Goal: Feedback & Contribution: Contribute content

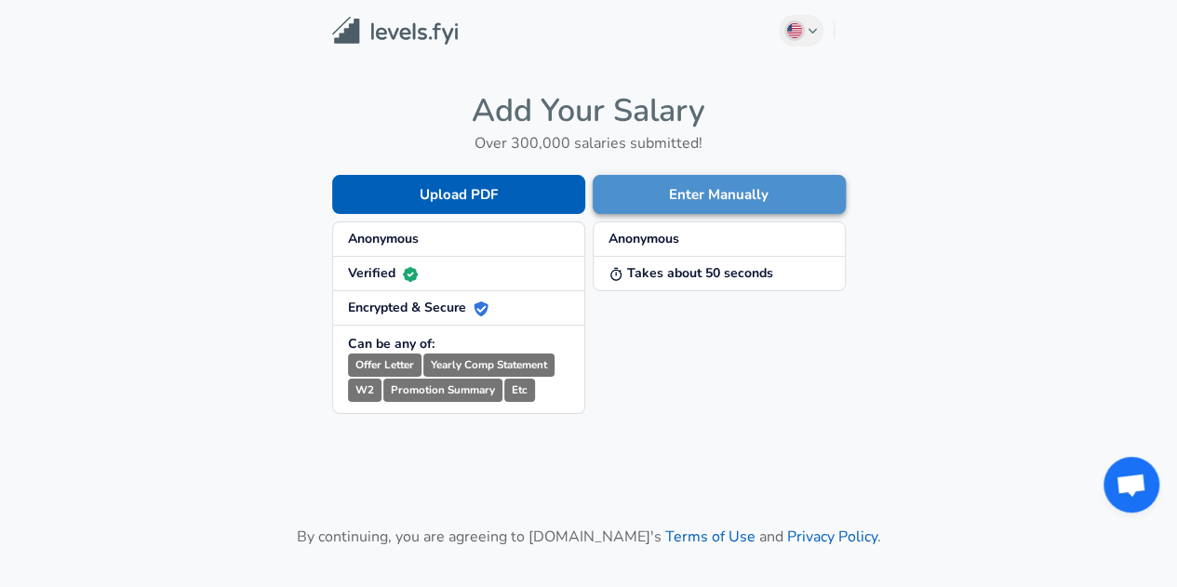
click at [682, 189] on button "Enter Manually" at bounding box center [719, 194] width 253 height 39
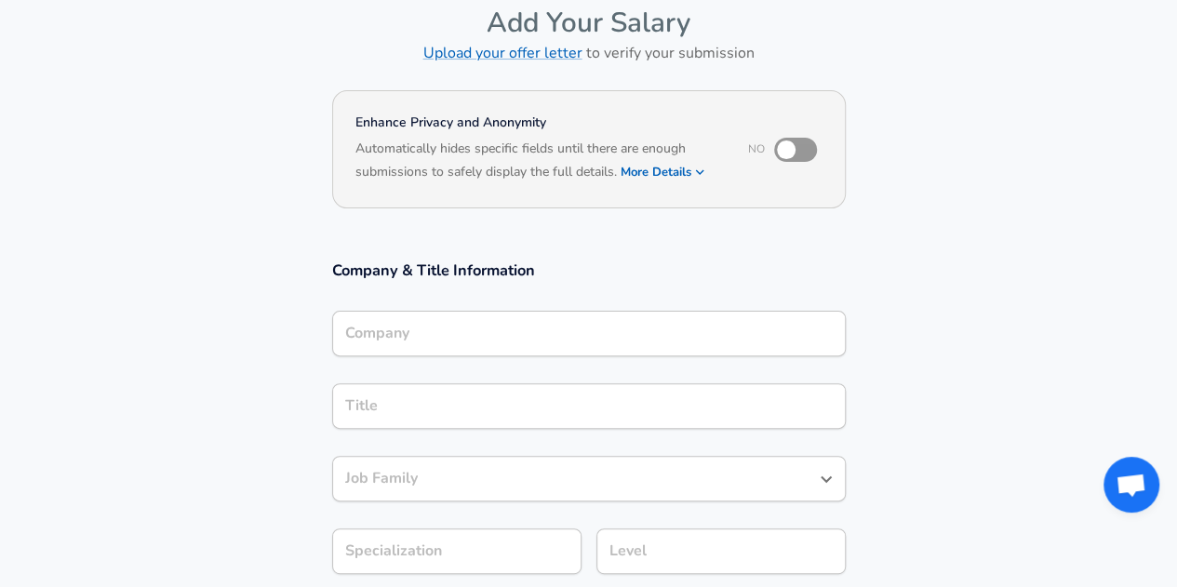
scroll to position [112, 0]
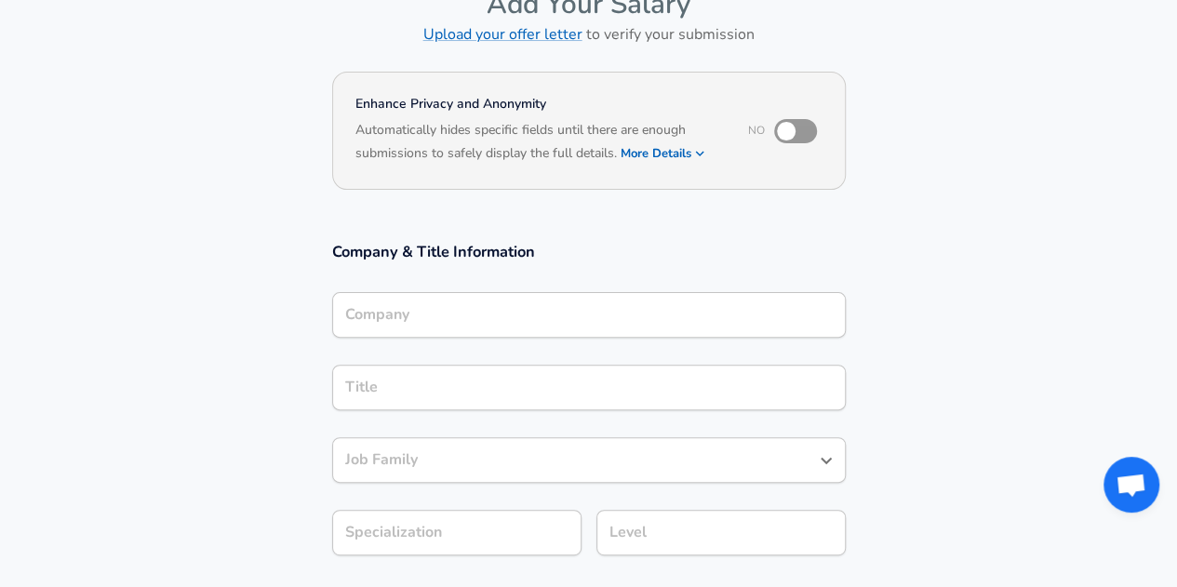
click at [604, 324] on input "Company" at bounding box center [589, 315] width 497 height 29
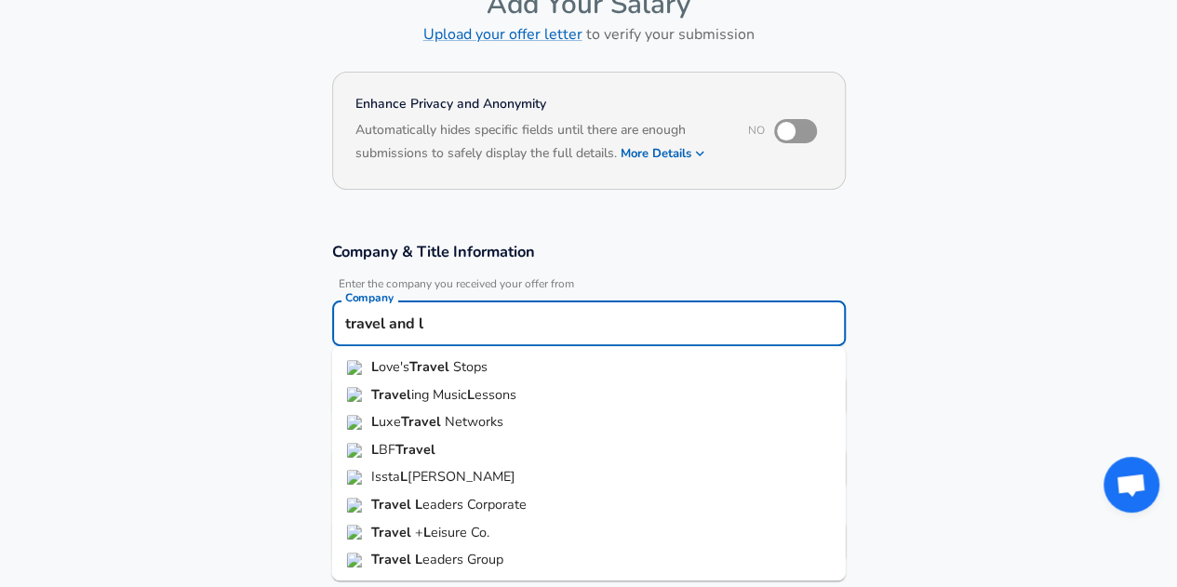
click at [489, 537] on span "eisure Co." at bounding box center [460, 532] width 59 height 19
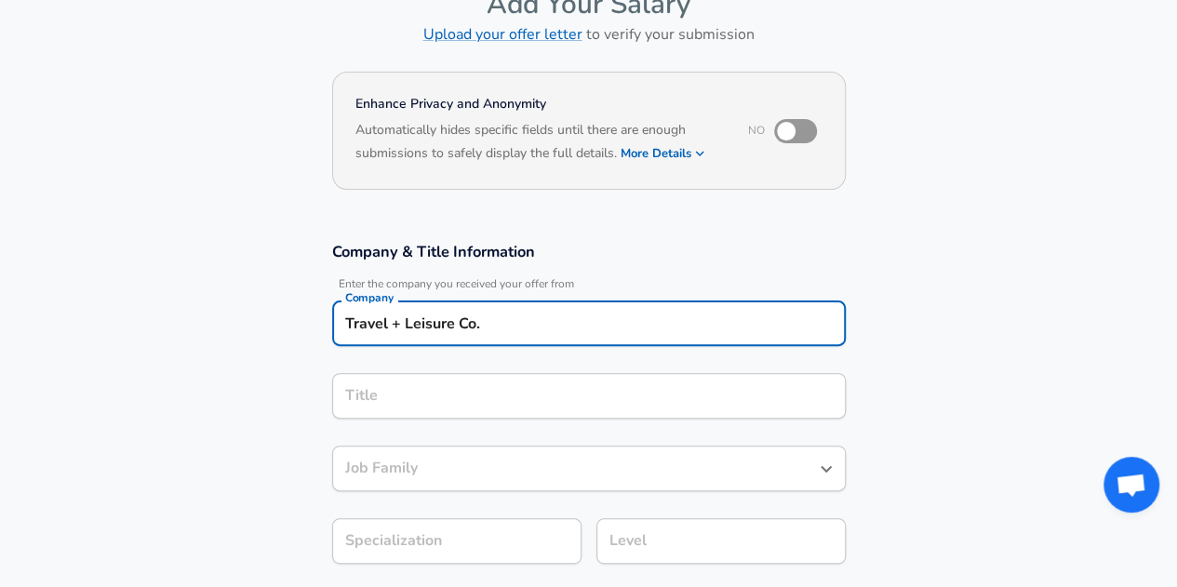
type input "Travel + Leisure Co."
click at [528, 405] on div "Title" at bounding box center [589, 396] width 514 height 46
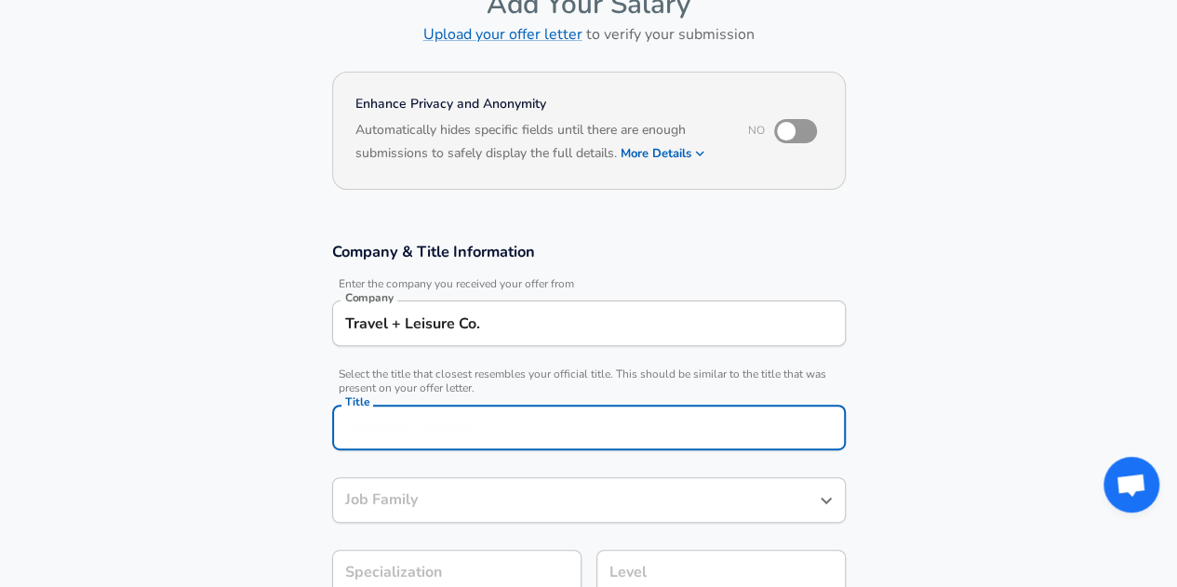
scroll to position [149, 0]
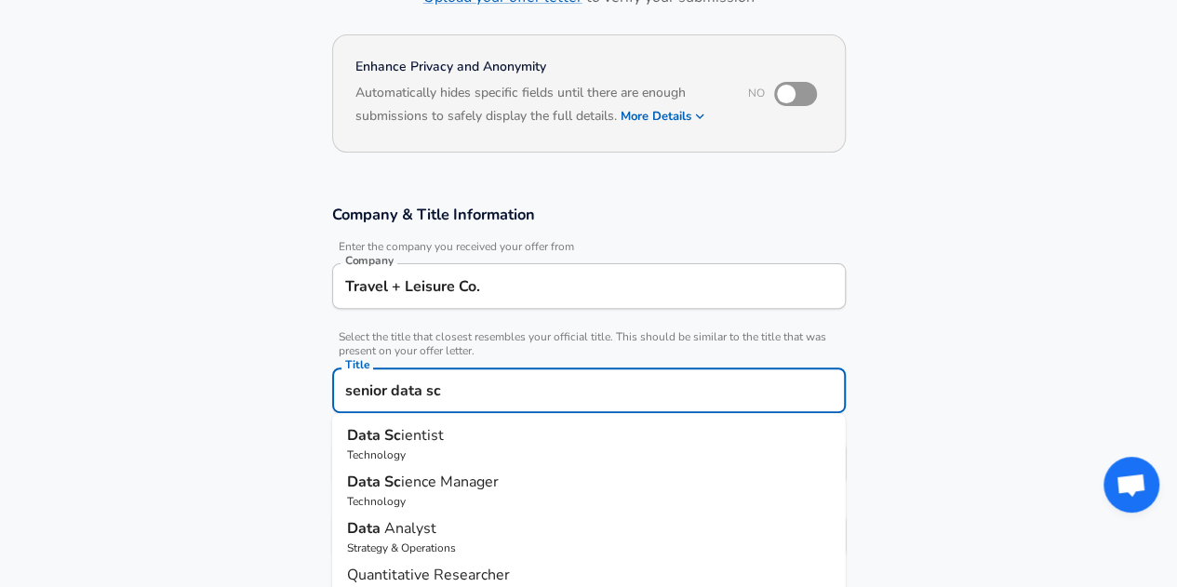
click at [537, 436] on p "Data Sc ientist" at bounding box center [589, 435] width 484 height 22
type input "Data Scientist"
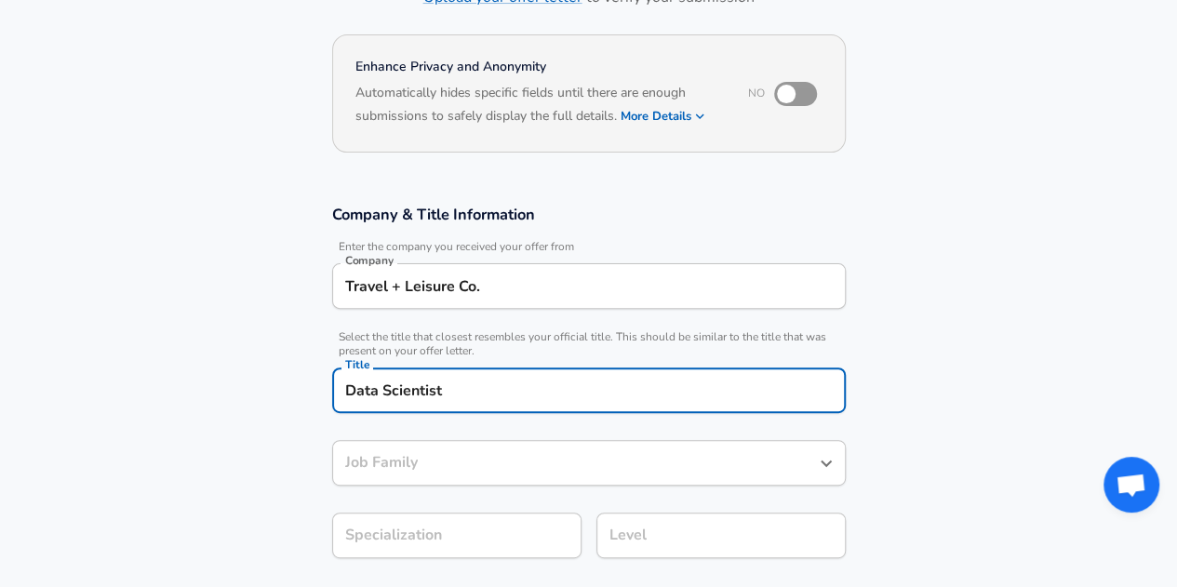
type input "Data Scientist"
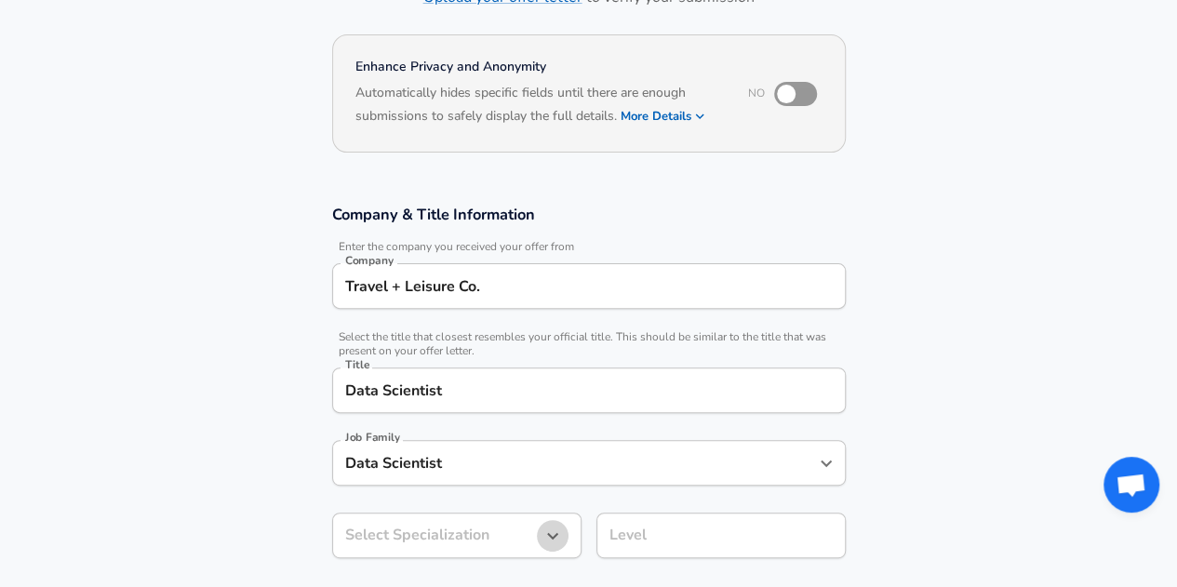
click at [562, 531] on icon "button" at bounding box center [552, 536] width 22 height 22
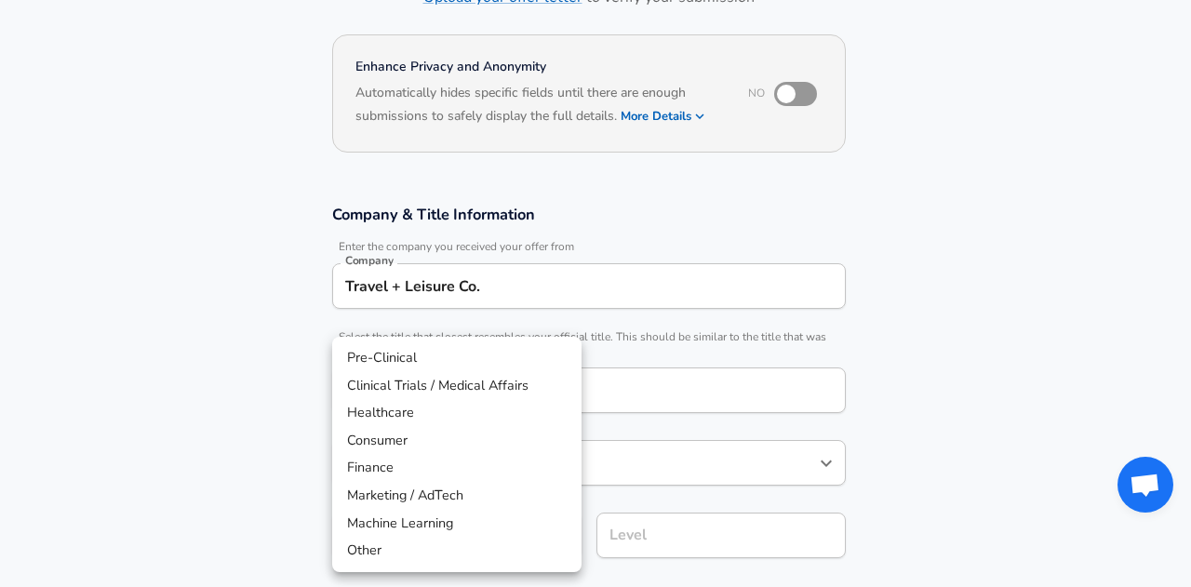
click at [1130, 457] on div at bounding box center [595, 293] width 1191 height 587
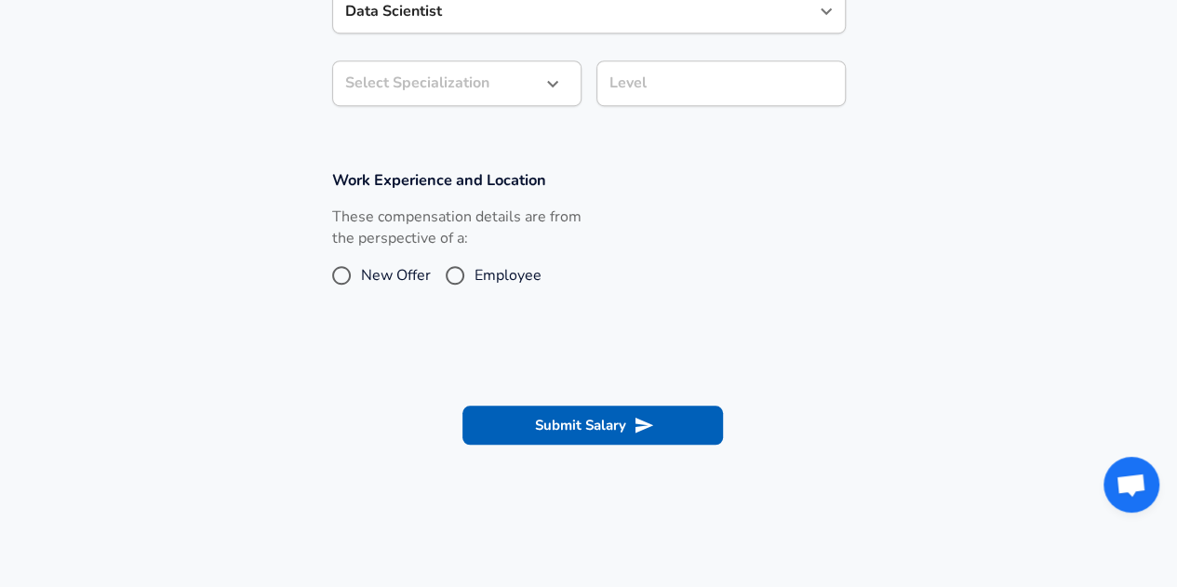
scroll to position [614, 0]
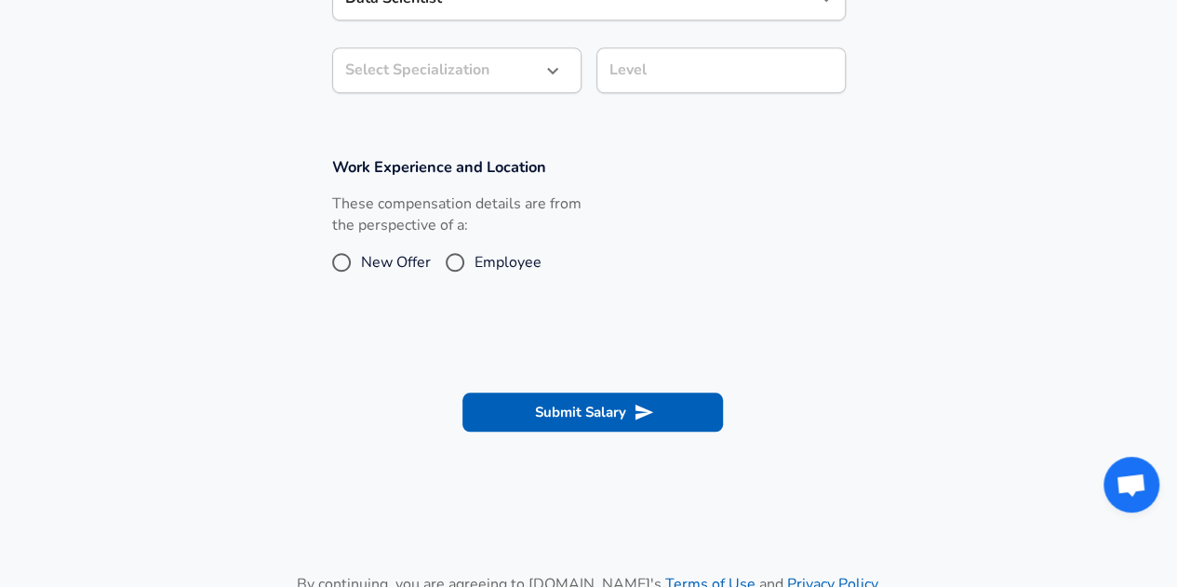
click at [461, 260] on input "Employee" at bounding box center [454, 262] width 39 height 30
radio input "true"
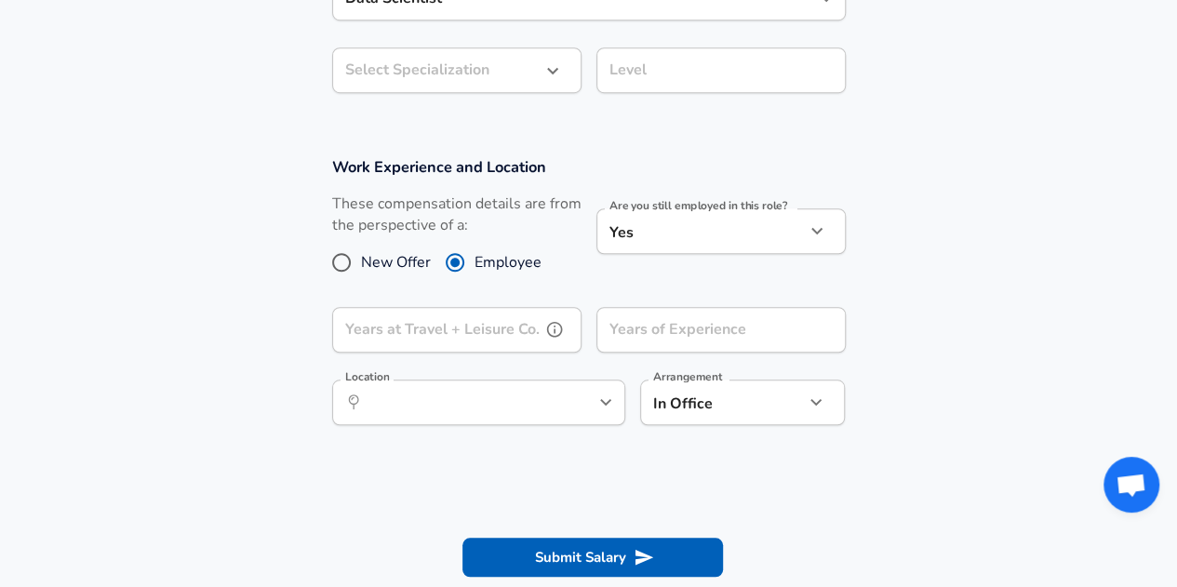
click at [488, 335] on input "Years at Travel + Leisure Co." at bounding box center [436, 330] width 208 height 46
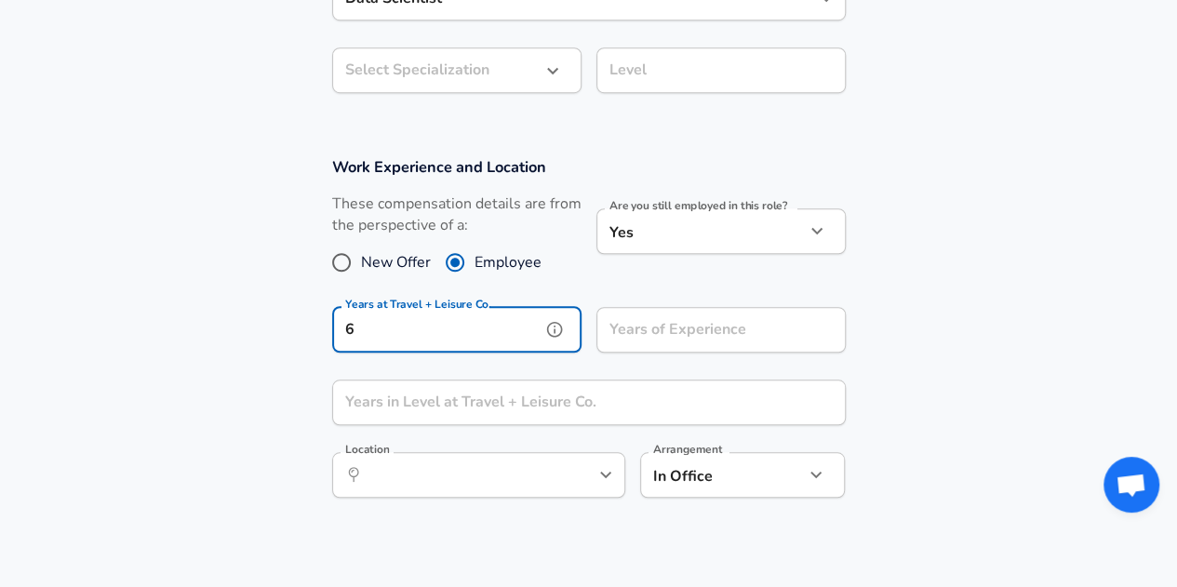
type input "6"
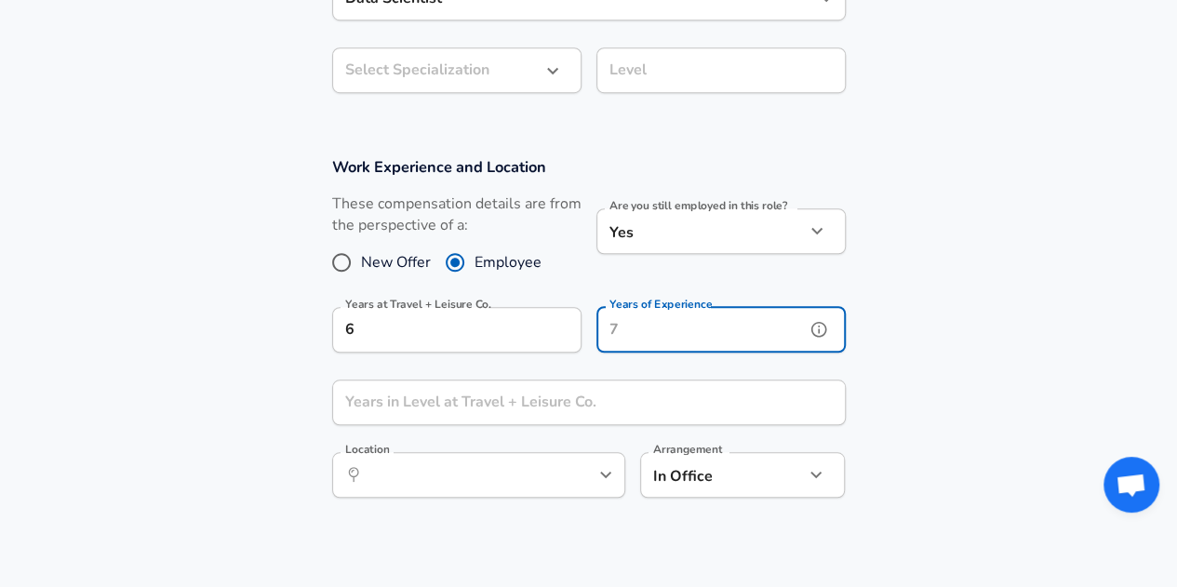
click at [771, 333] on input "Years of Experience" at bounding box center [700, 330] width 208 height 46
type input "6"
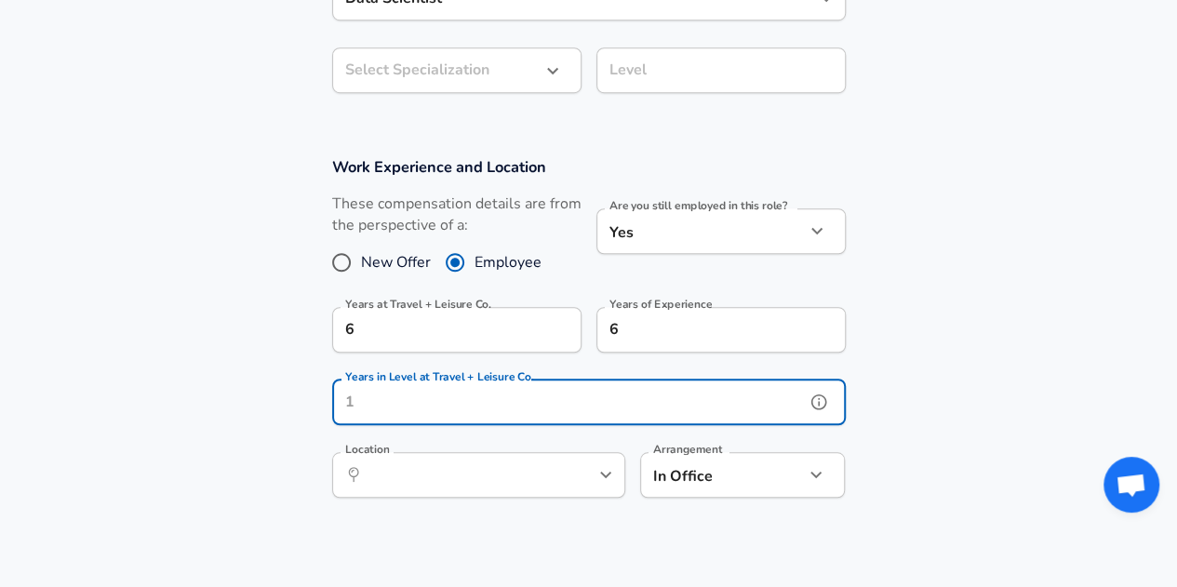
click at [718, 410] on input "Years in Level at Travel + Leisure Co." at bounding box center [568, 403] width 473 height 46
click at [595, 472] on icon "Open" at bounding box center [606, 474] width 22 height 22
type input "6"
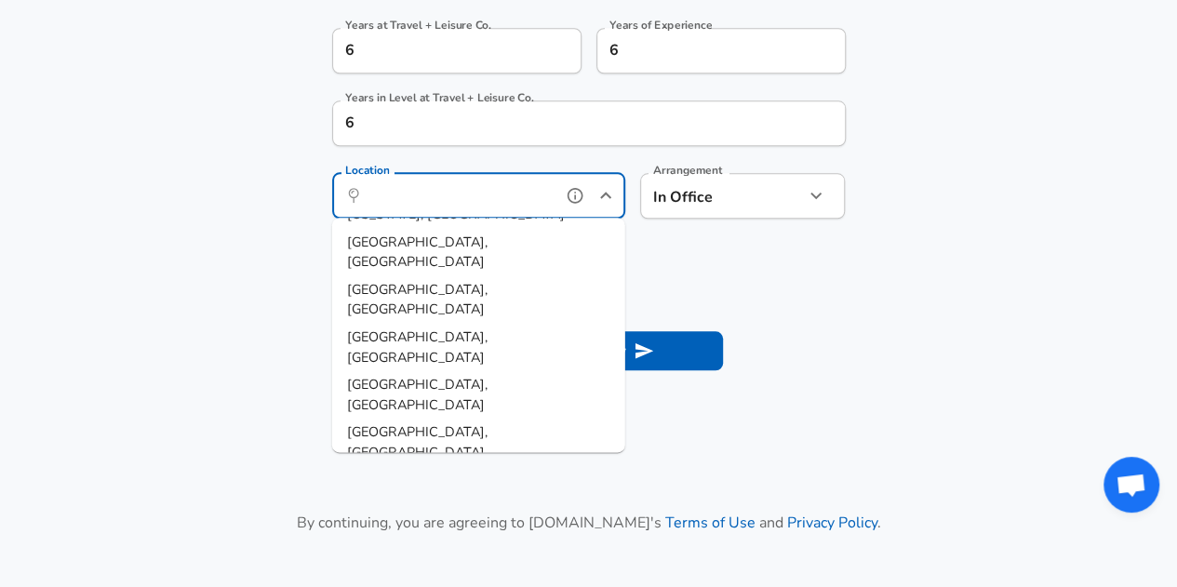
scroll to position [0, 0]
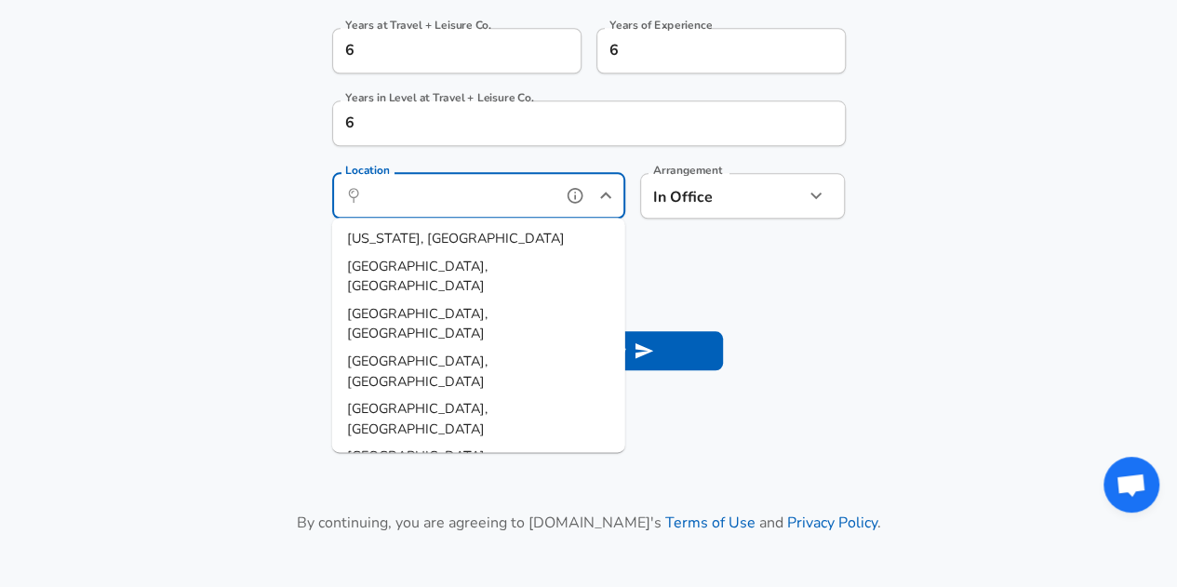
click at [484, 276] on li "[GEOGRAPHIC_DATA], [GEOGRAPHIC_DATA]" at bounding box center [478, 276] width 293 height 47
type input "[GEOGRAPHIC_DATA], [GEOGRAPHIC_DATA]"
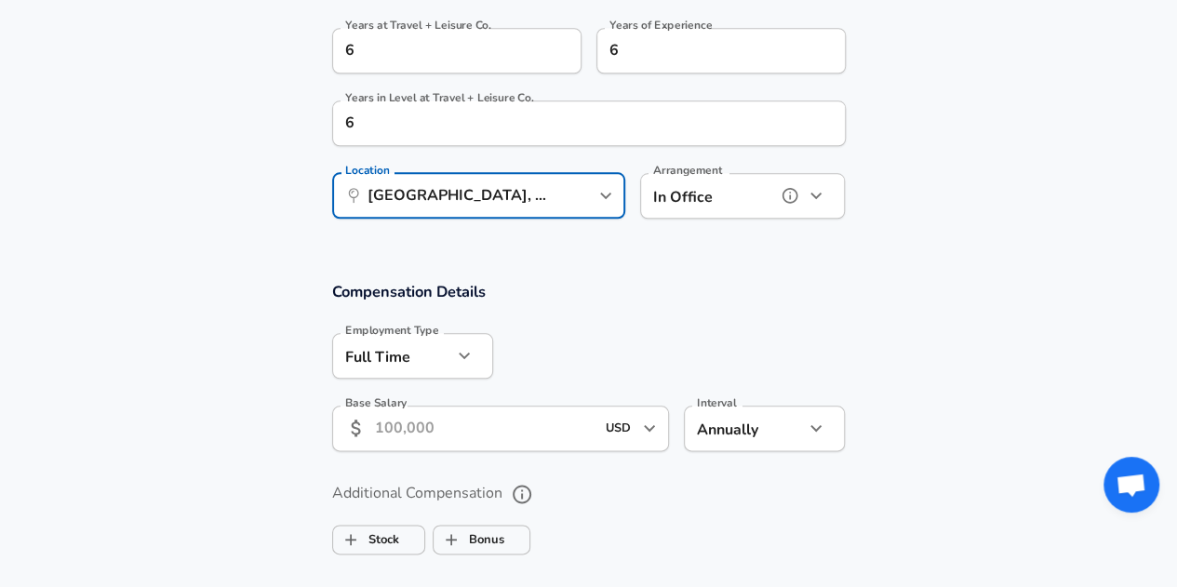
click at [784, 195] on icon "help" at bounding box center [790, 195] width 19 height 19
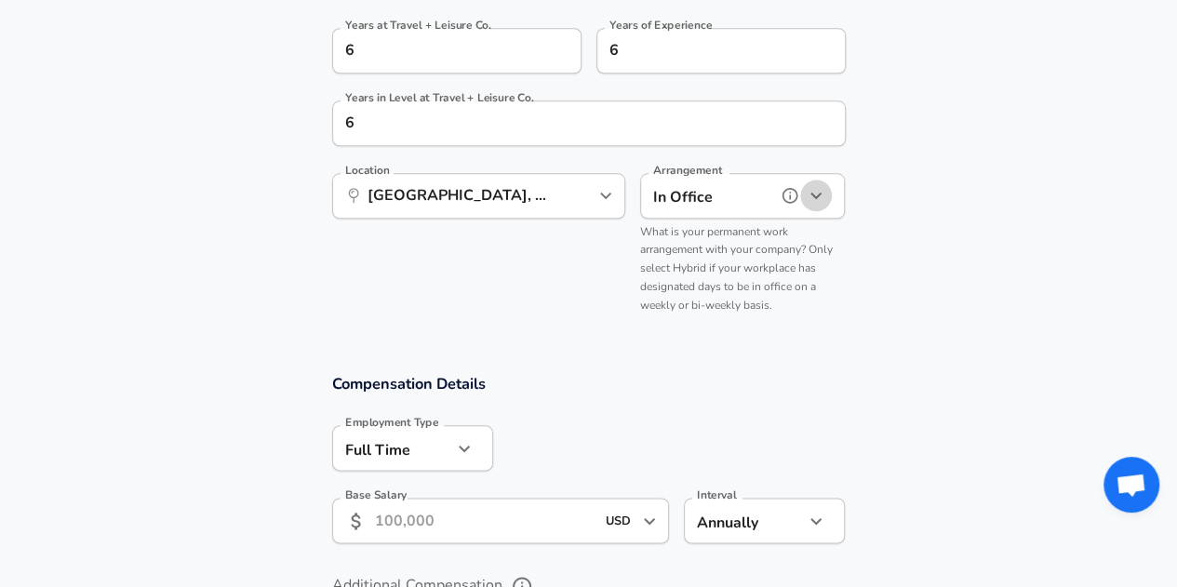
click at [826, 198] on icon "button" at bounding box center [816, 195] width 22 height 22
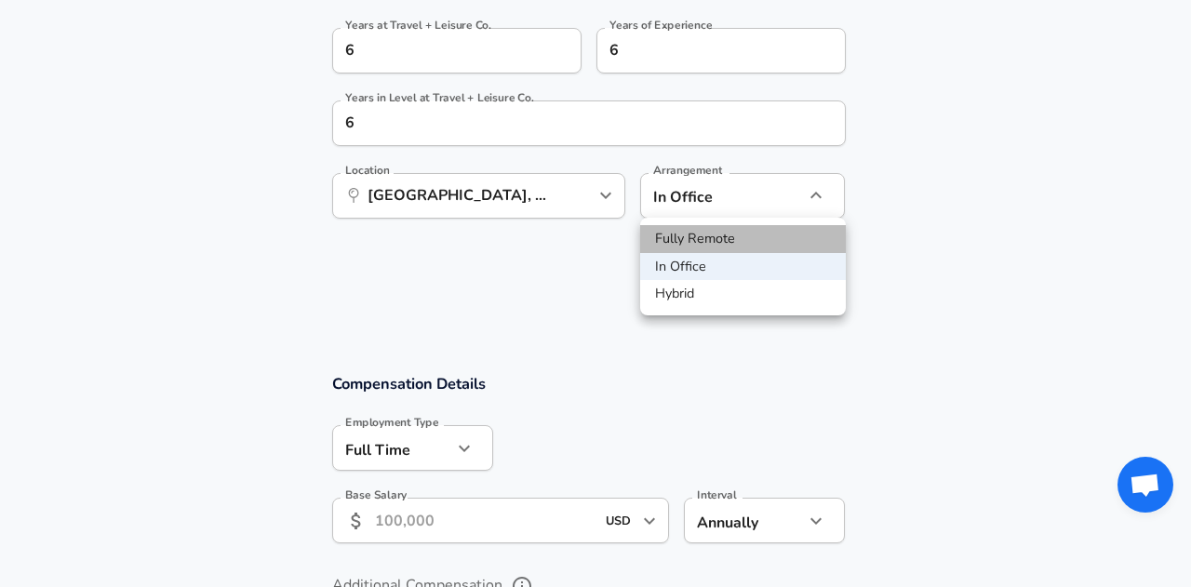
click at [757, 246] on li "Fully Remote" at bounding box center [743, 239] width 206 height 28
type input "remote"
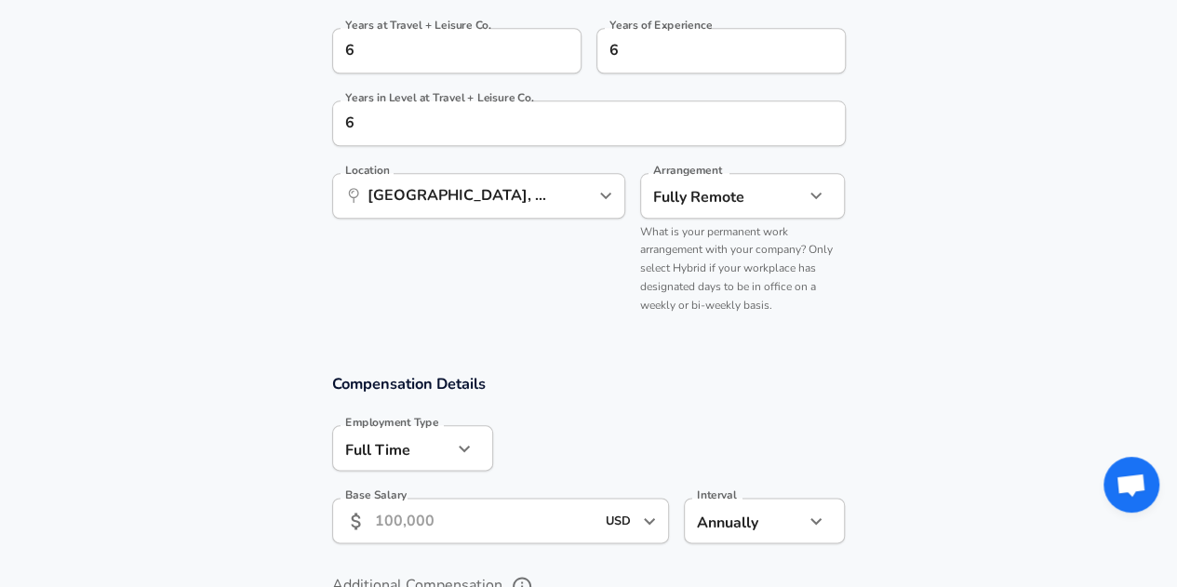
click at [558, 317] on div "Location ​ [GEOGRAPHIC_DATA], [GEOGRAPHIC_DATA] Location" at bounding box center [471, 241] width 308 height 166
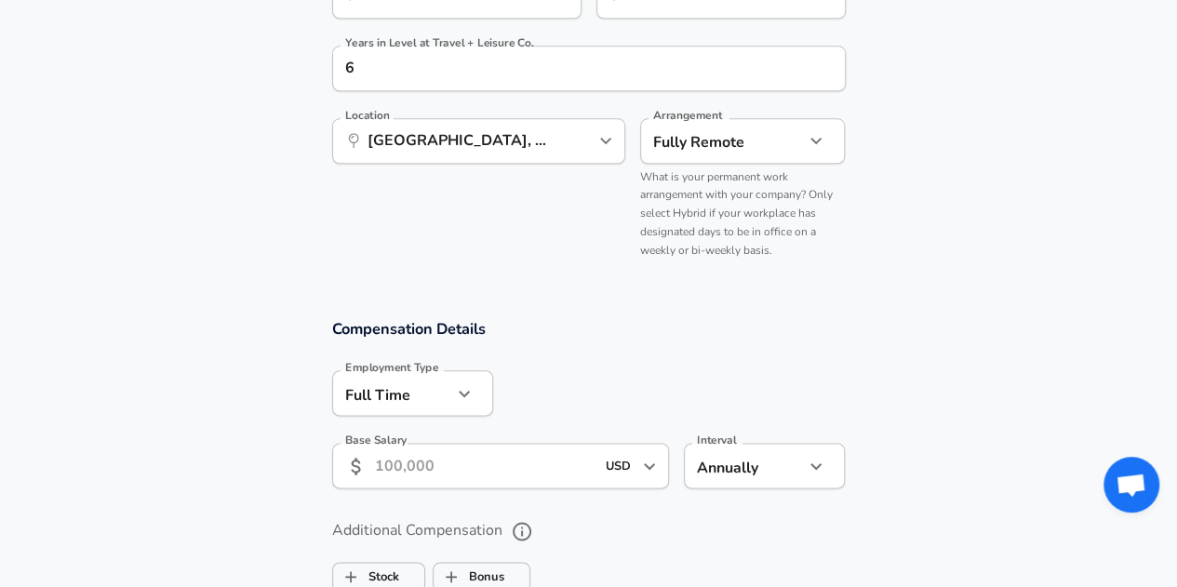
scroll to position [986, 0]
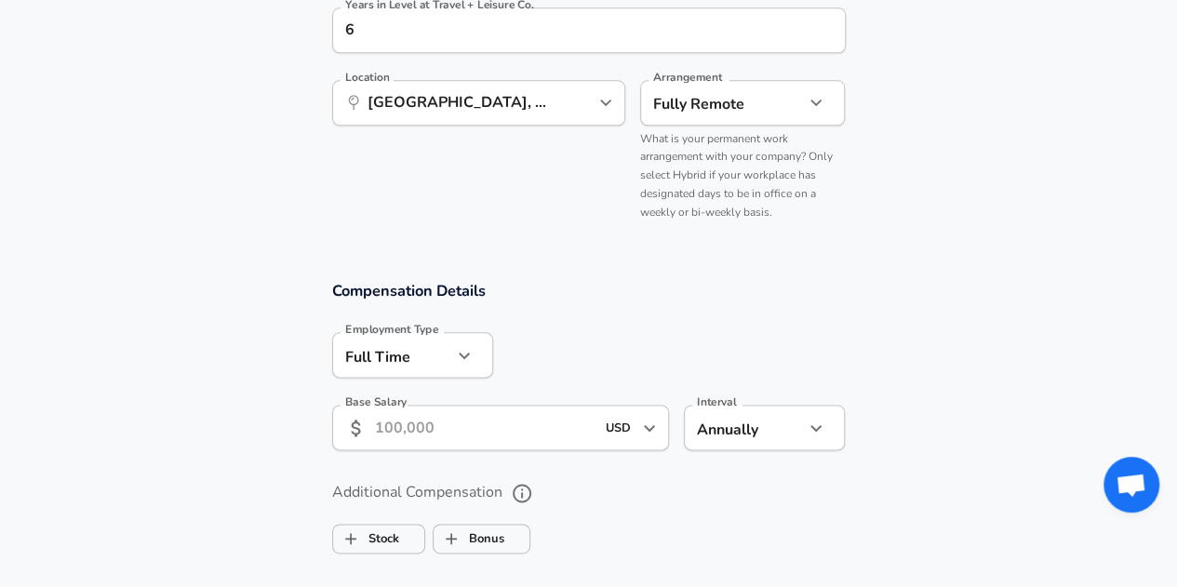
click at [509, 443] on input "Base Salary" at bounding box center [485, 428] width 221 height 46
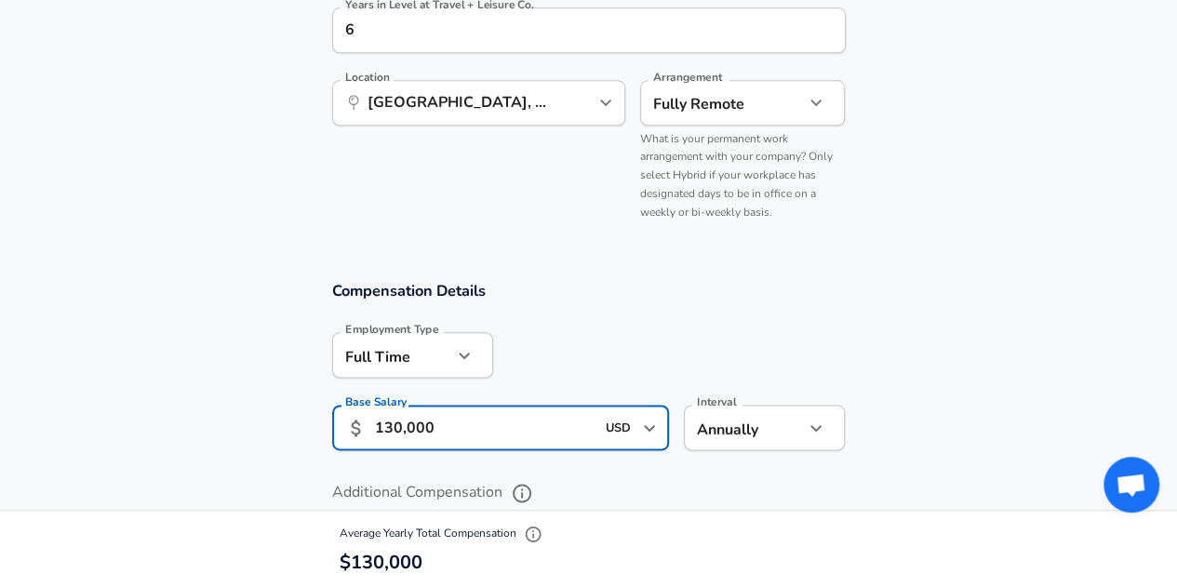
type input "130,000"
click at [820, 366] on div at bounding box center [669, 353] width 353 height 73
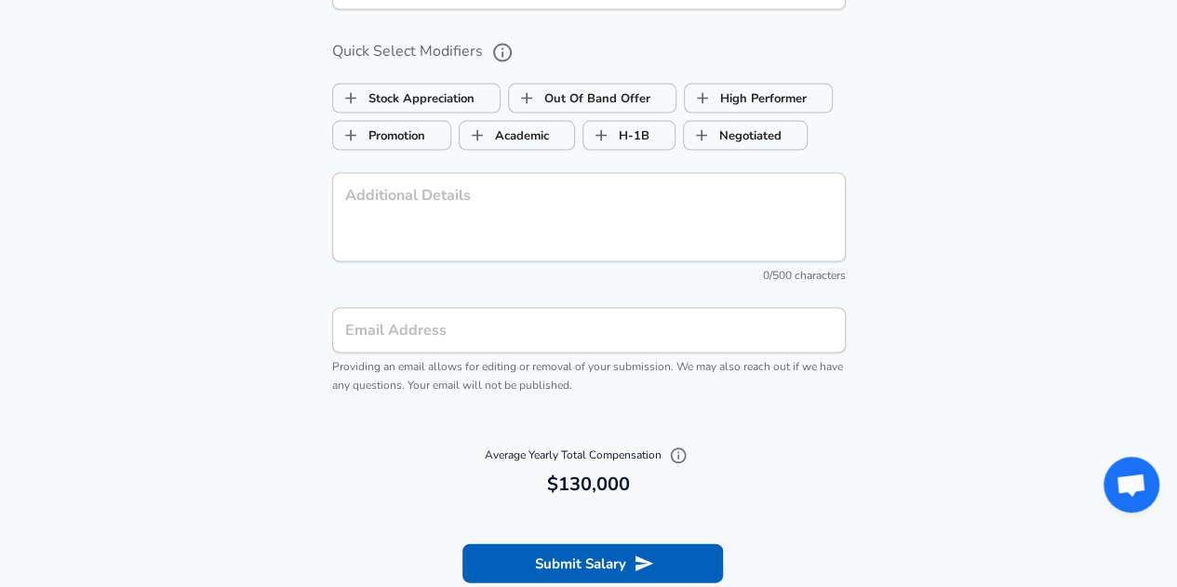
scroll to position [1731, 0]
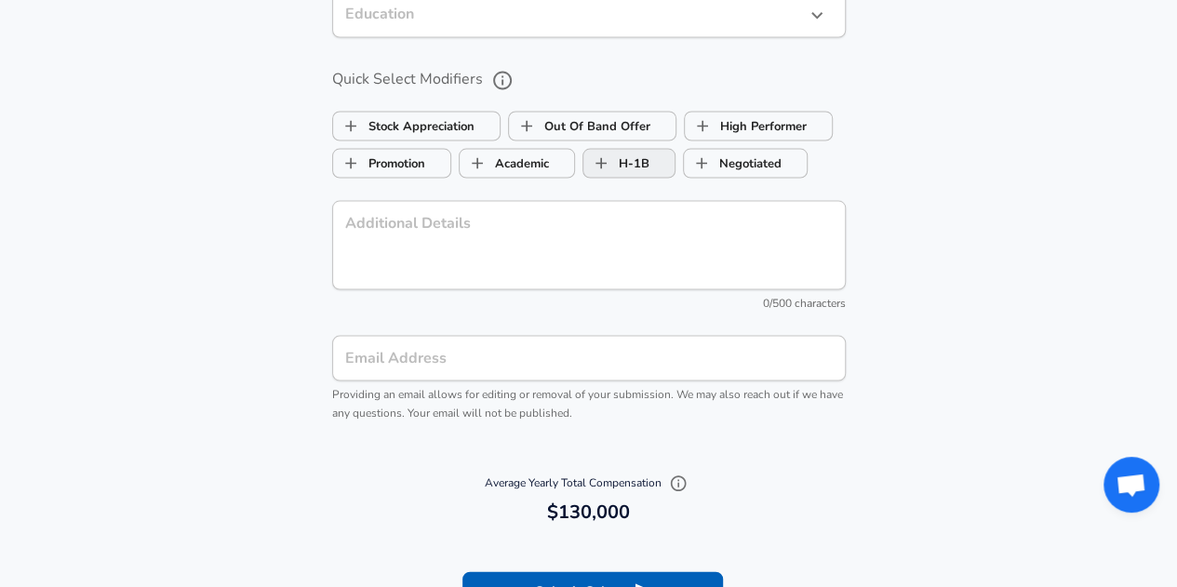
click at [635, 163] on label "H-1B" at bounding box center [616, 162] width 66 height 35
checkbox input "true"
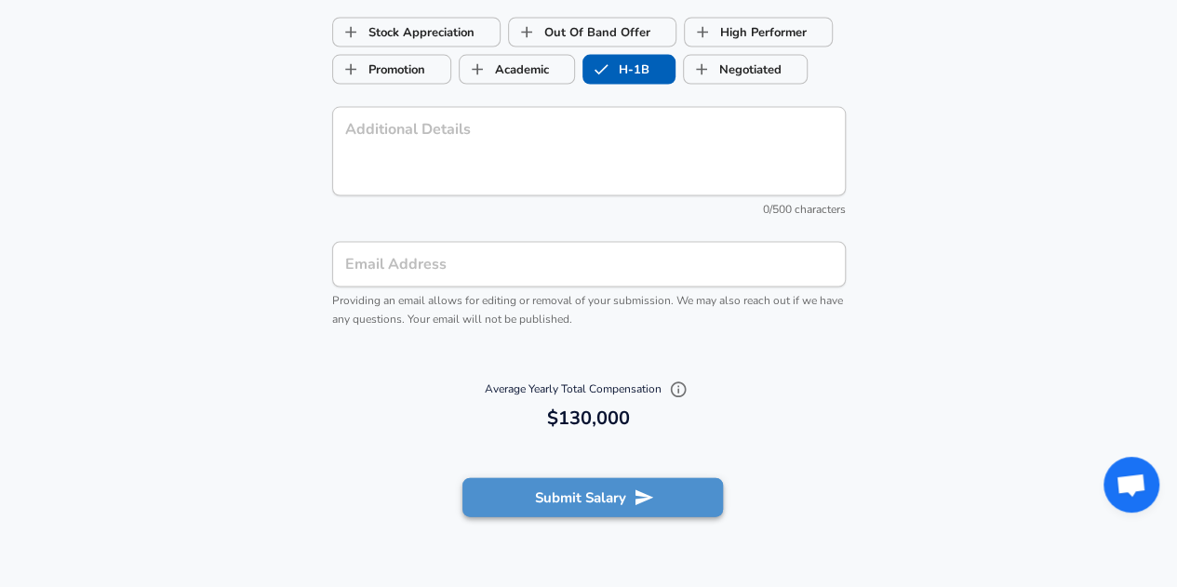
click at [605, 506] on button "Submit Salary" at bounding box center [592, 497] width 261 height 39
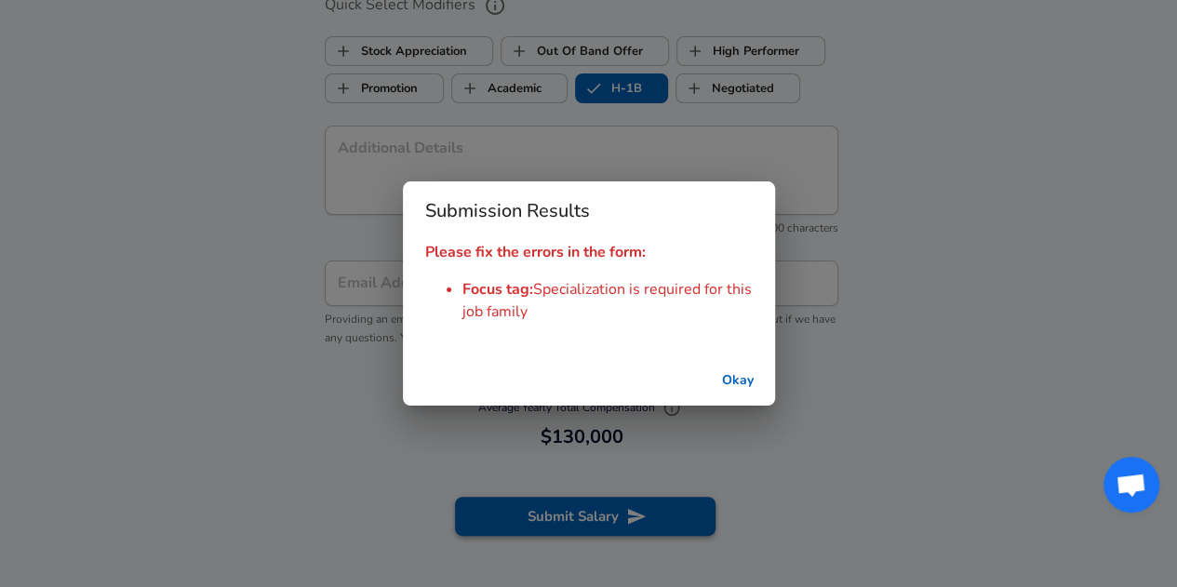
scroll to position [1842, 0]
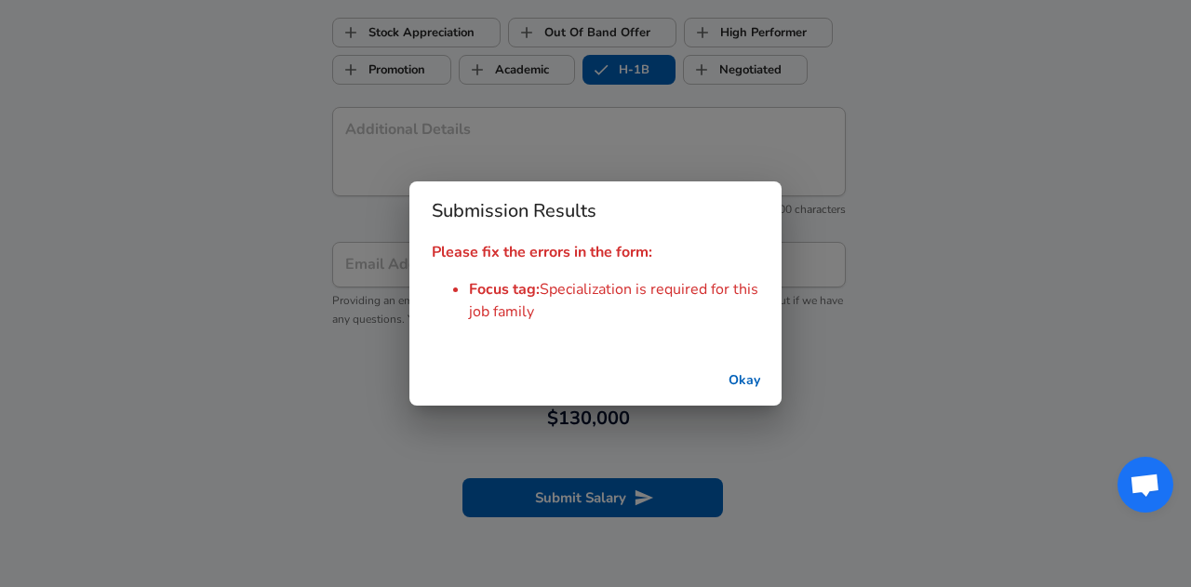
click at [749, 381] on button "Okay" at bounding box center [745, 381] width 60 height 34
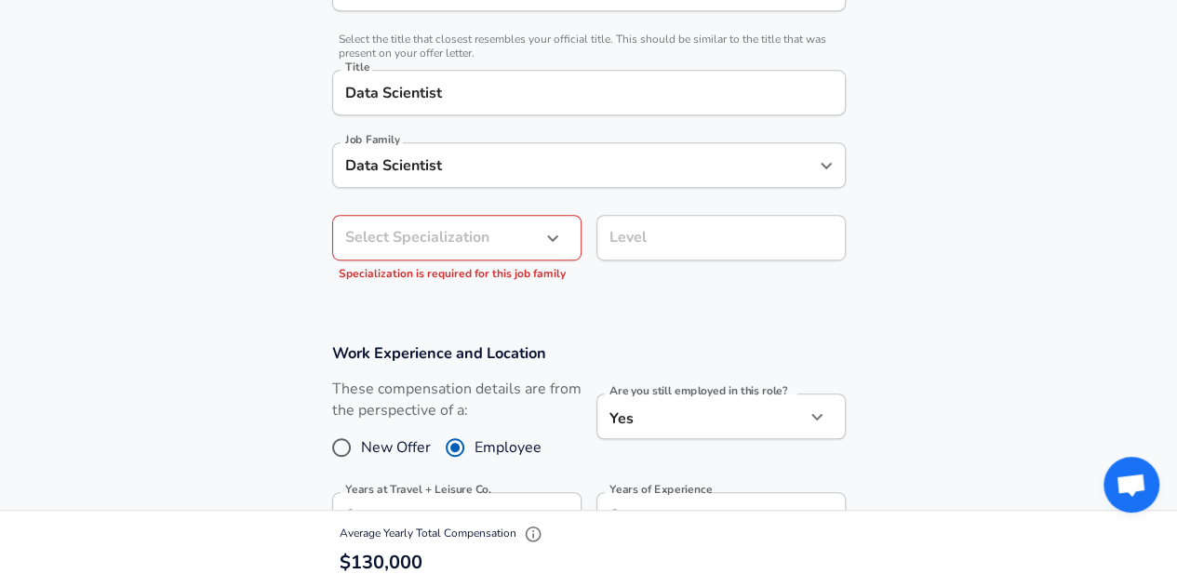
scroll to position [354, 0]
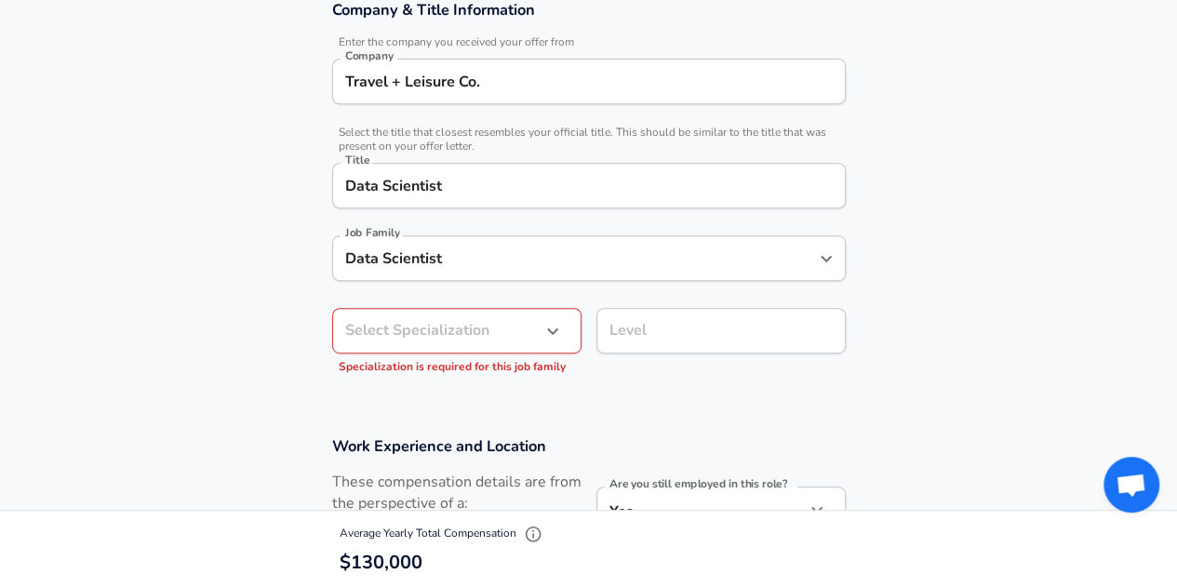
click at [565, 322] on button "button" at bounding box center [553, 331] width 32 height 32
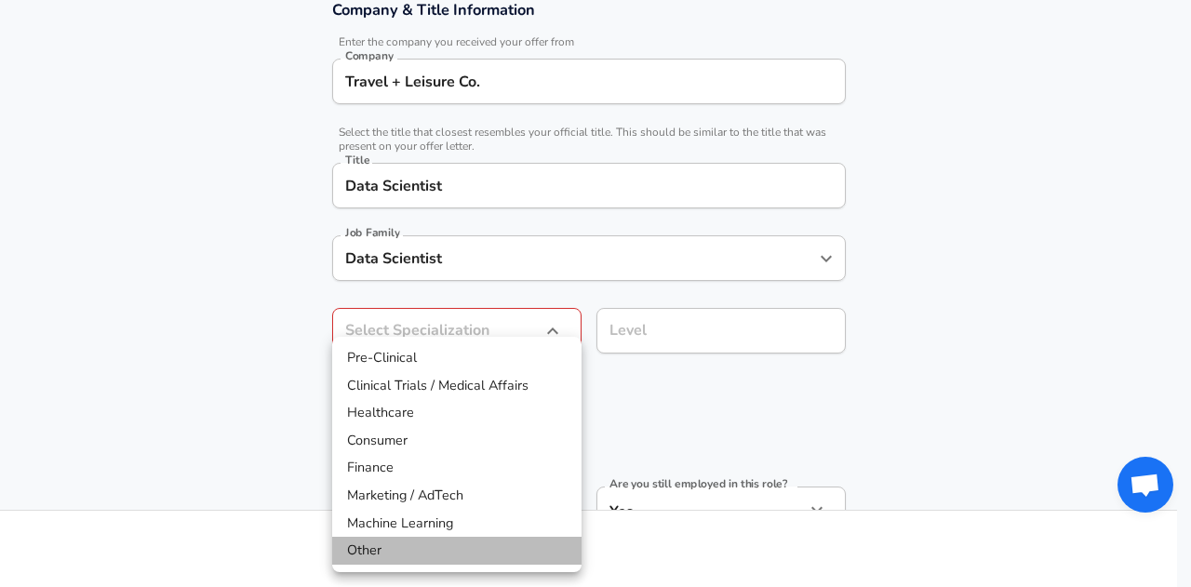
click at [434, 546] on li "Other" at bounding box center [456, 551] width 249 height 28
type input "Other"
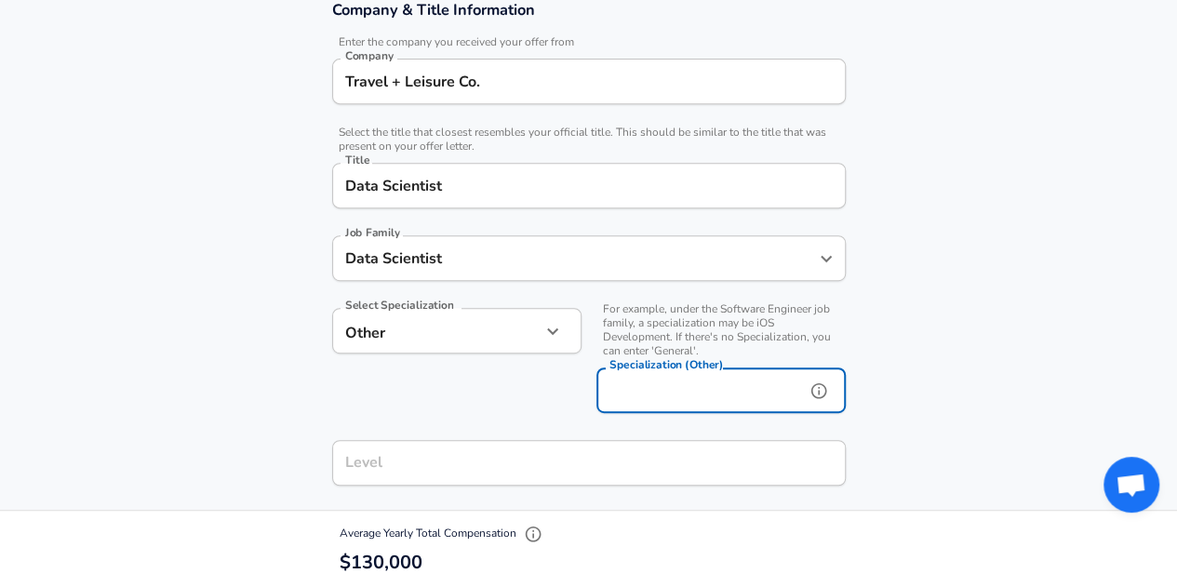
click at [739, 392] on input "Specialization (Other)" at bounding box center [696, 391] width 201 height 46
type input "REVENUE MANAGEMENT"
click at [996, 229] on section "Company & Title Information Enter the company you received your offer from Comp…" at bounding box center [588, 253] width 1177 height 550
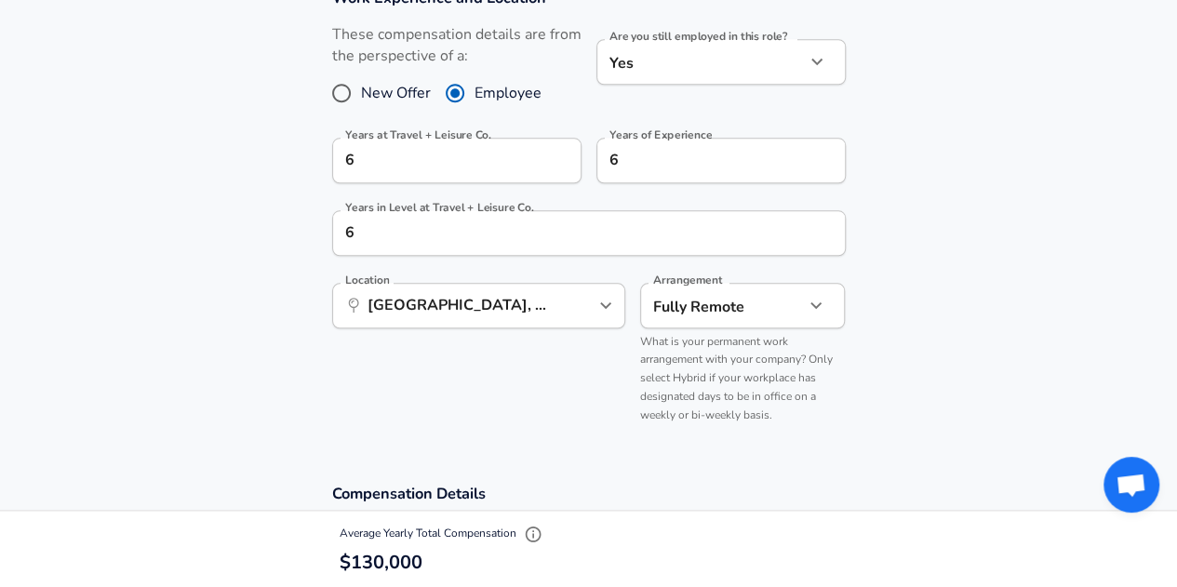
scroll to position [1005, 0]
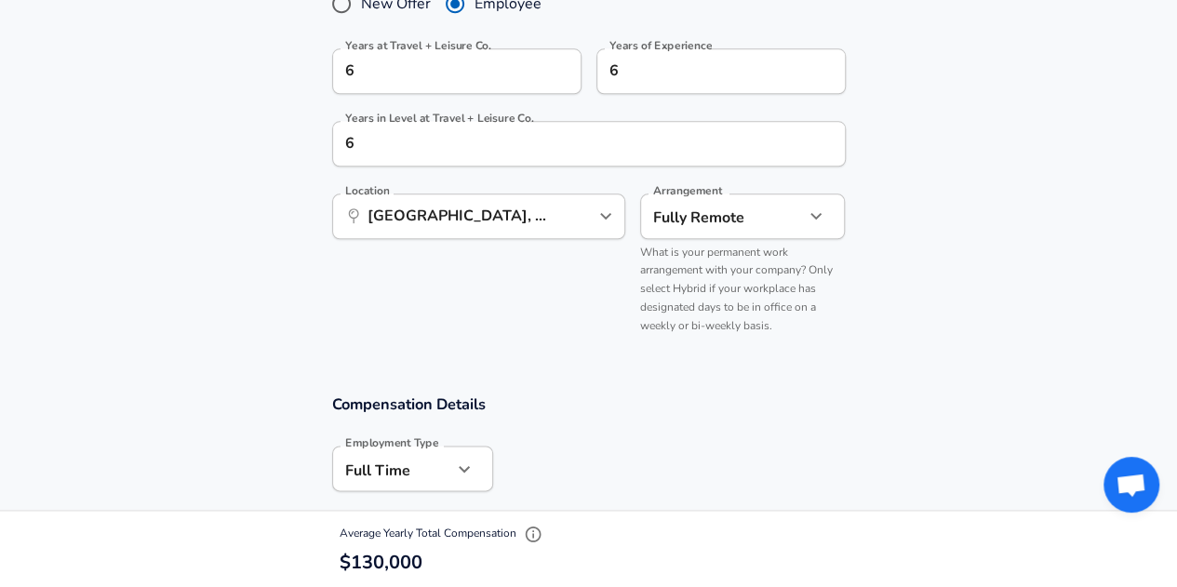
click at [578, 231] on div "​ [GEOGRAPHIC_DATA], [GEOGRAPHIC_DATA] Location" at bounding box center [478, 217] width 293 height 46
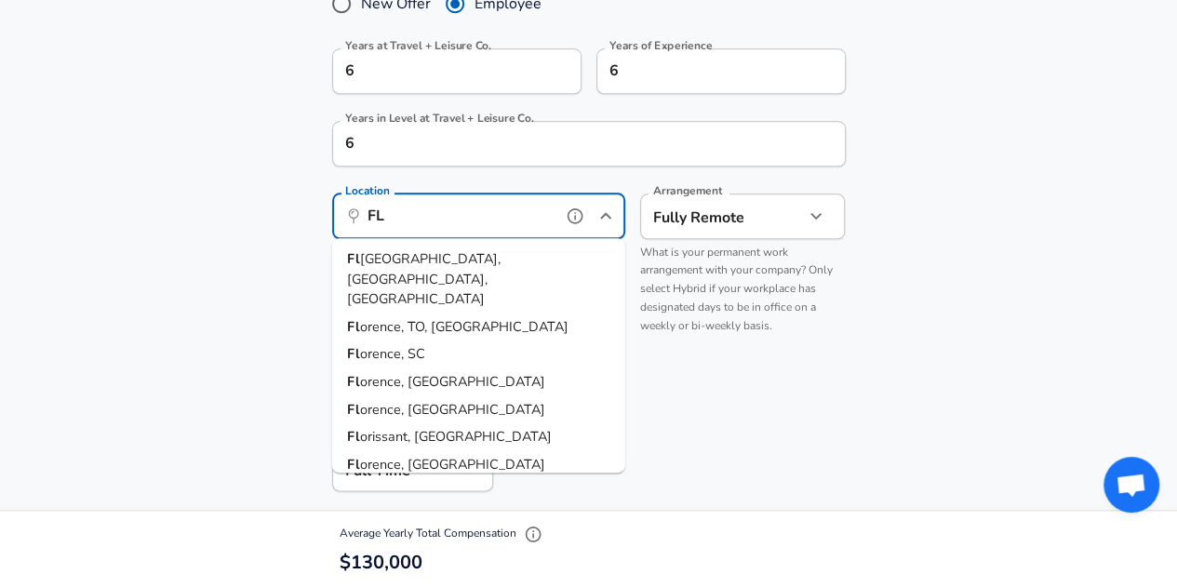
type input "F"
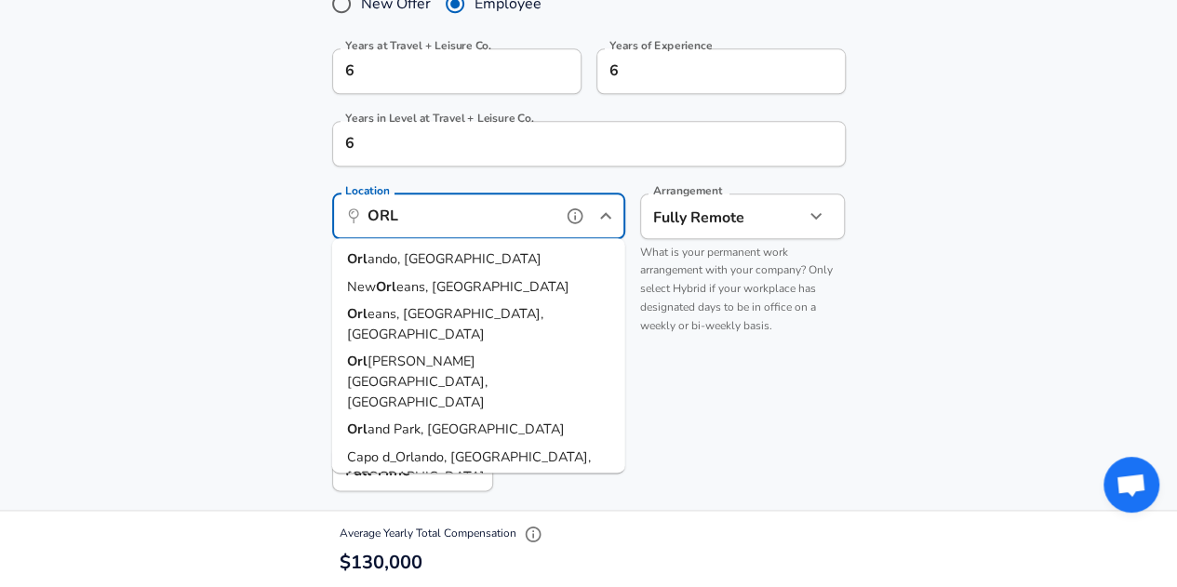
click at [473, 255] on li "Orl ando, [GEOGRAPHIC_DATA]" at bounding box center [478, 260] width 293 height 28
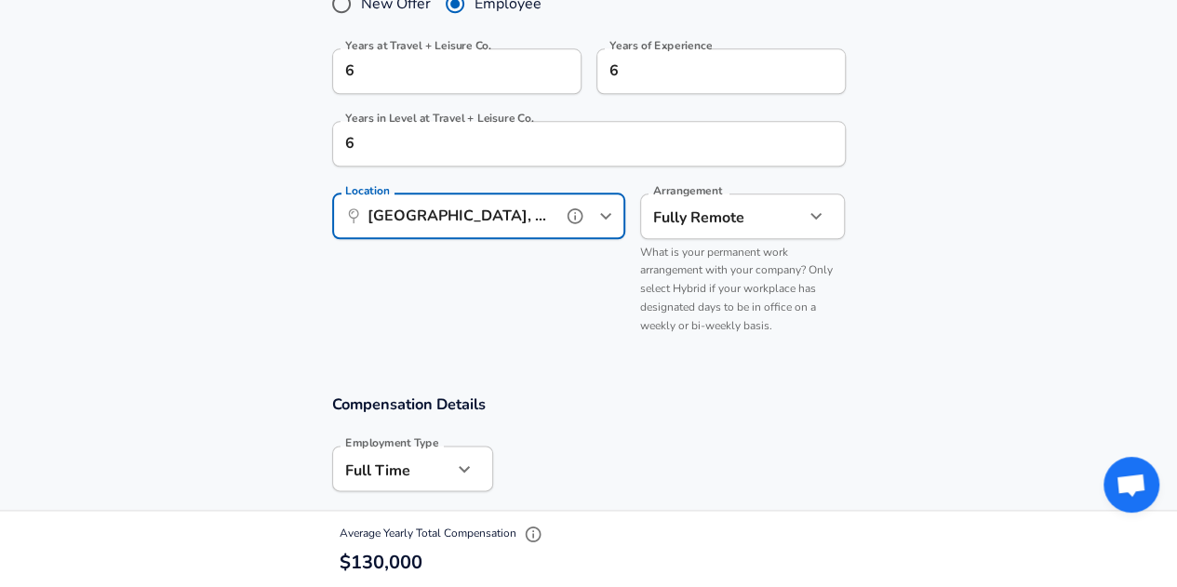
type input "[GEOGRAPHIC_DATA], [GEOGRAPHIC_DATA]"
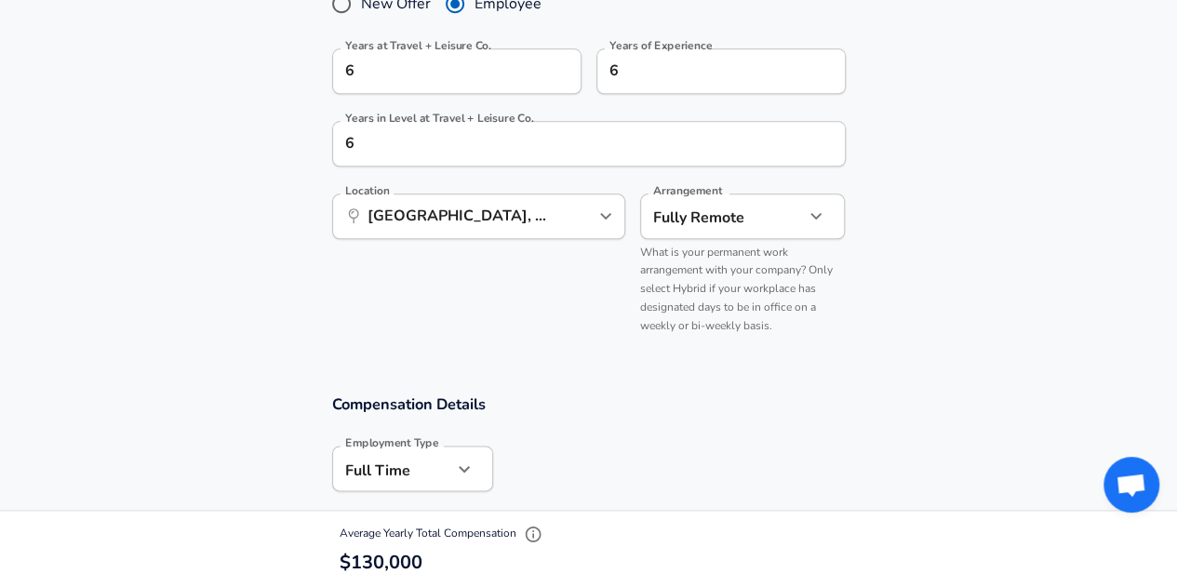
click at [540, 302] on div "Location ​ [GEOGRAPHIC_DATA], [GEOGRAPHIC_DATA] Location" at bounding box center [471, 262] width 308 height 166
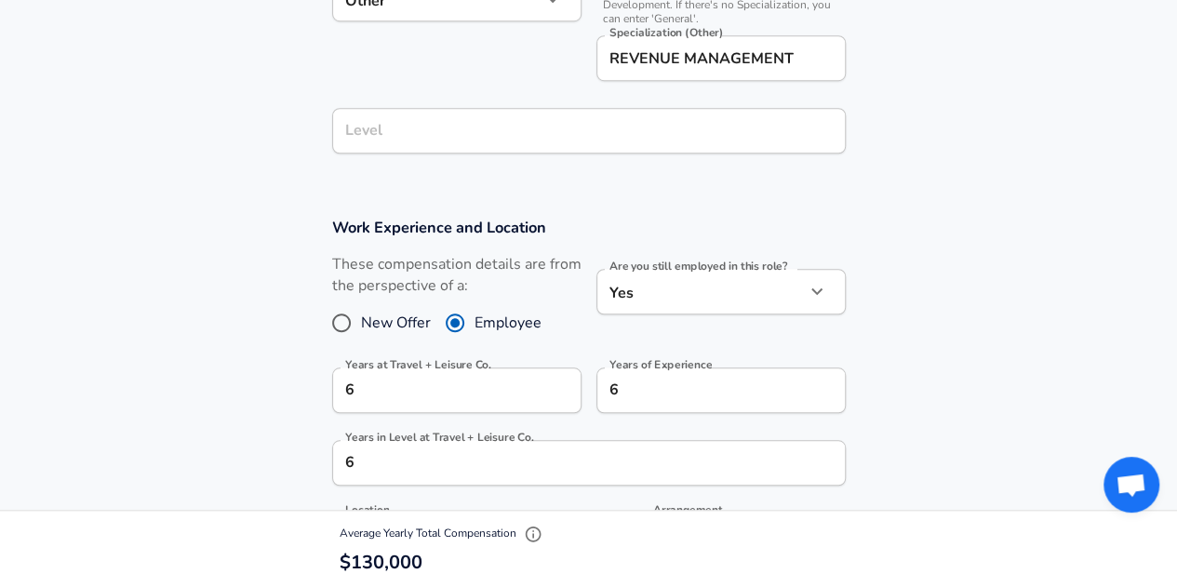
scroll to position [726, 0]
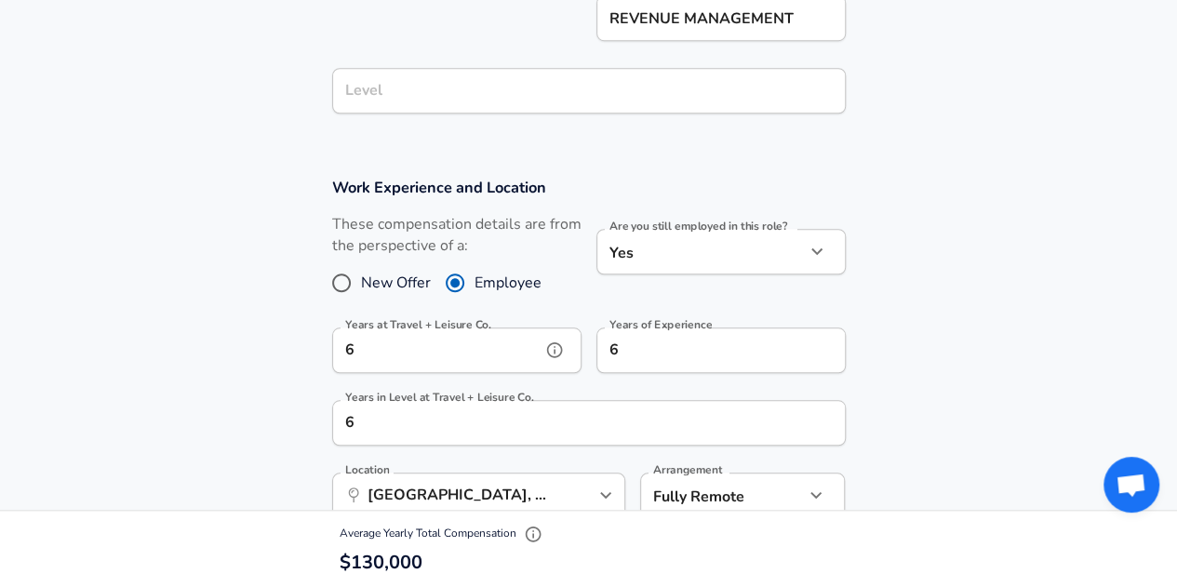
click at [452, 344] on input "6" at bounding box center [436, 351] width 208 height 46
drag, startPoint x: 452, startPoint y: 344, endPoint x: 326, endPoint y: 346, distance: 126.5
click at [326, 346] on div "Years at Travel + Leisure Co. 6 Years at Travel + Leisure Co." at bounding box center [449, 349] width 264 height 73
type input "5"
drag, startPoint x: 703, startPoint y: 355, endPoint x: 587, endPoint y: 354, distance: 116.3
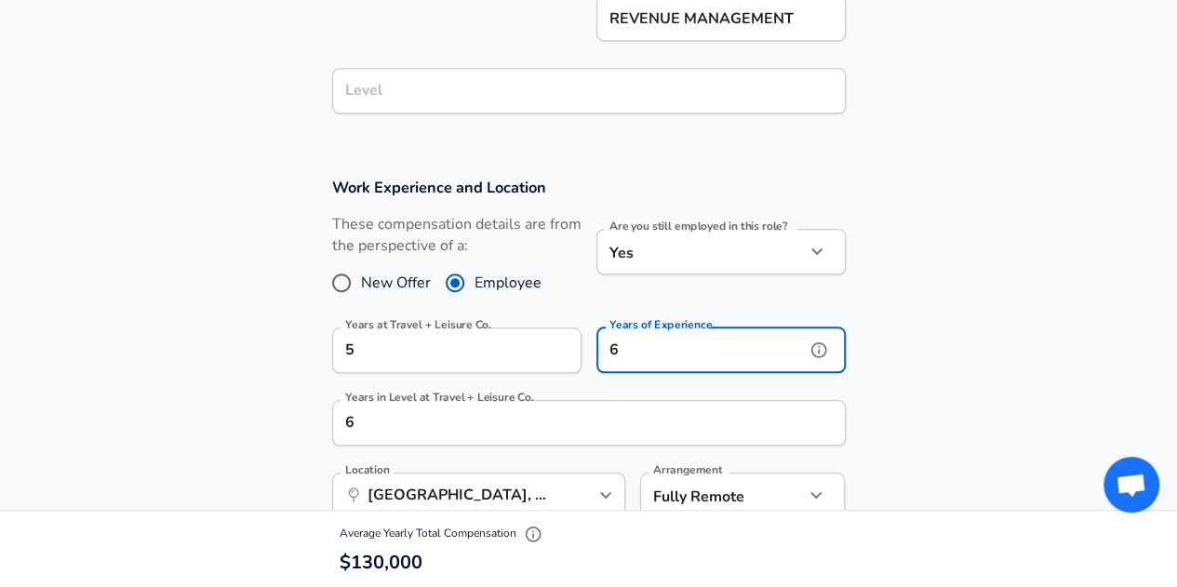
click at [587, 354] on div "Years of Experience 6 Years of Experience" at bounding box center [713, 349] width 264 height 73
type input "5"
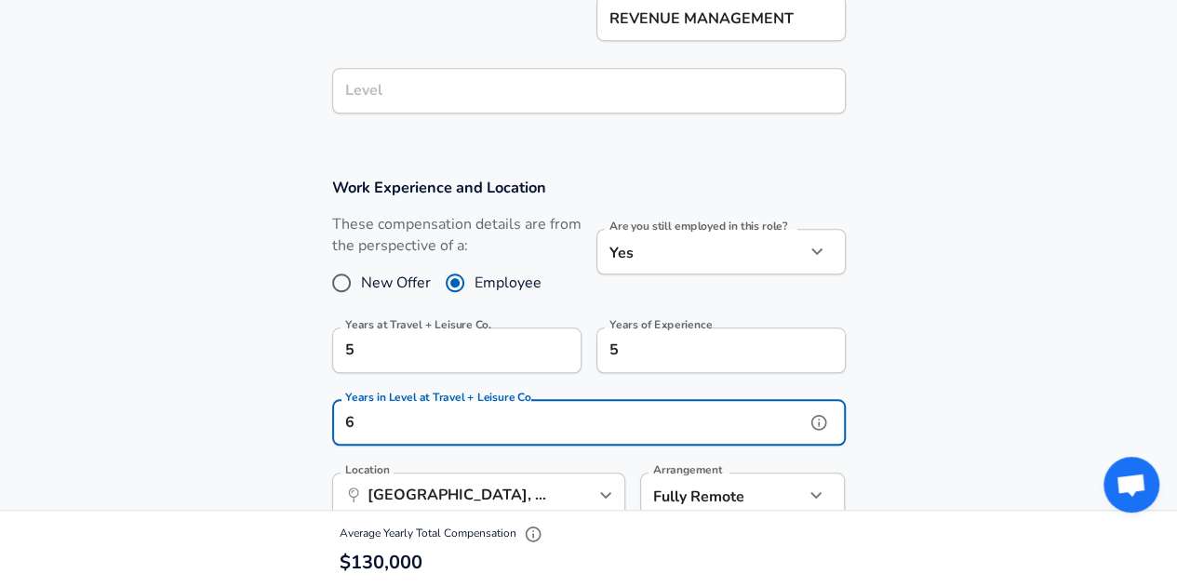
scroll to position [0, 0]
drag, startPoint x: 414, startPoint y: 415, endPoint x: 238, endPoint y: 409, distance: 175.9
click at [238, 409] on section "Work Experience and Location These compensation details are from the perspectiv…" at bounding box center [588, 403] width 1177 height 497
type input "5"
click at [923, 311] on section "Work Experience and Location These compensation details are from the perspectiv…" at bounding box center [588, 403] width 1177 height 497
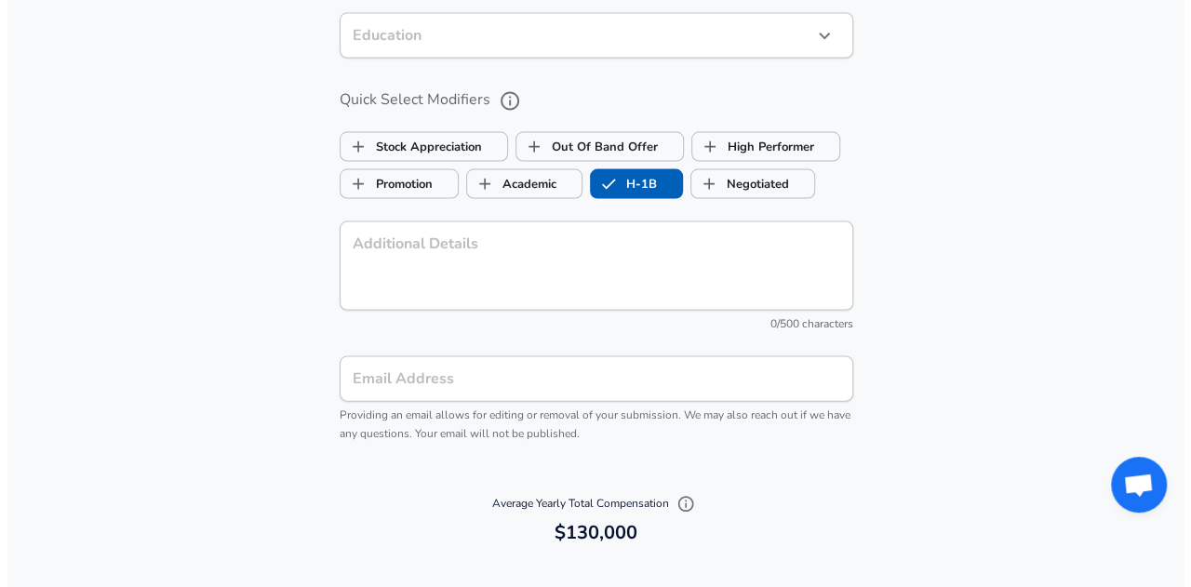
scroll to position [2028, 0]
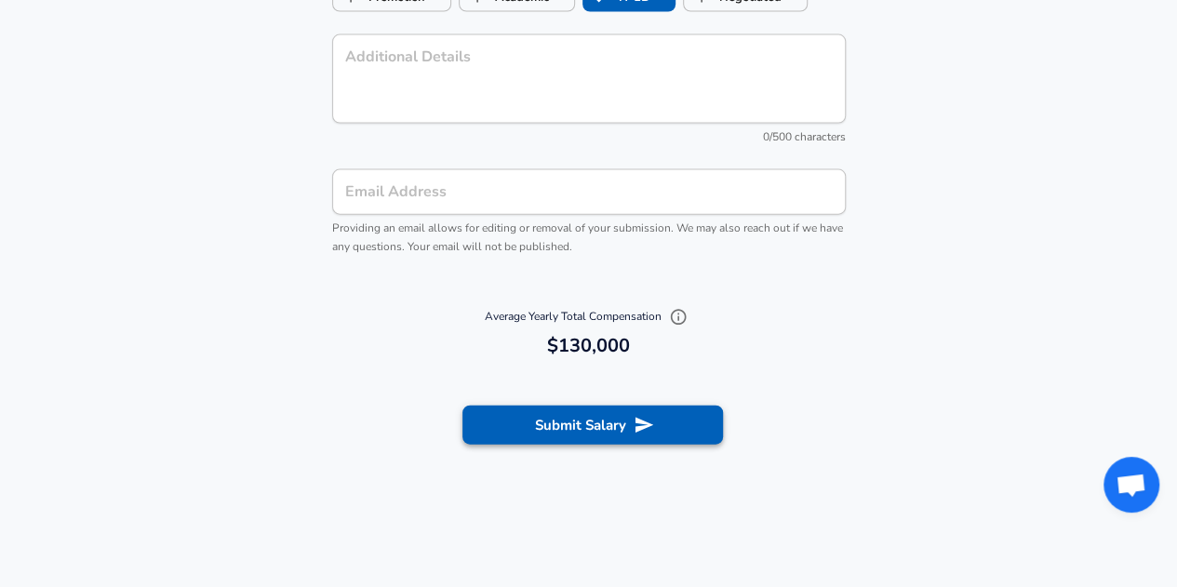
click at [598, 421] on button "Submit Salary" at bounding box center [592, 425] width 261 height 39
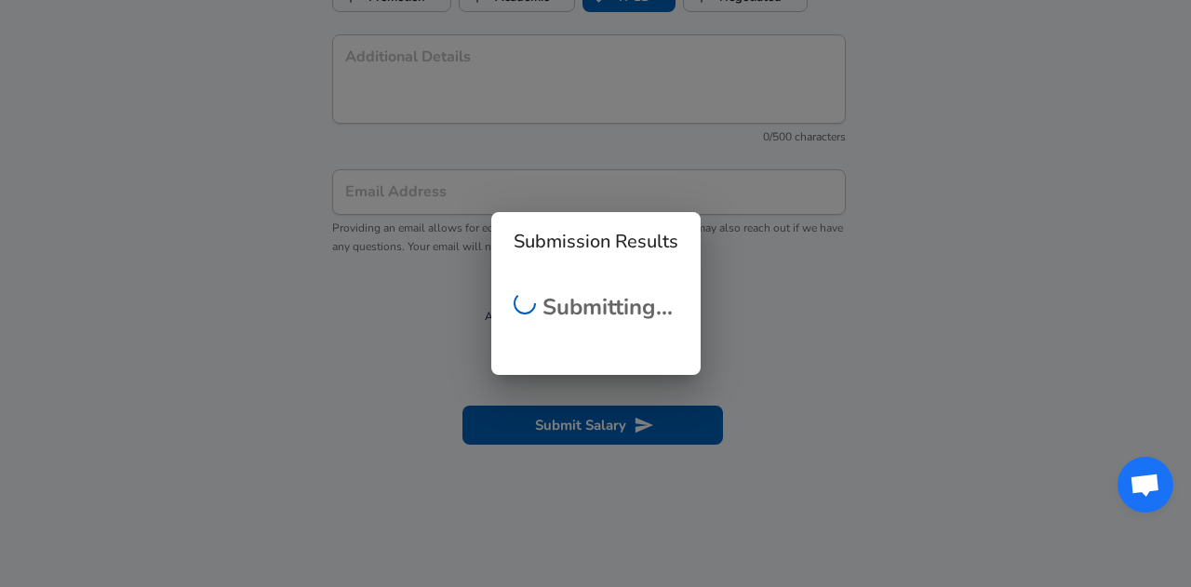
scroll to position [560, 0]
